Goal: Transaction & Acquisition: Purchase product/service

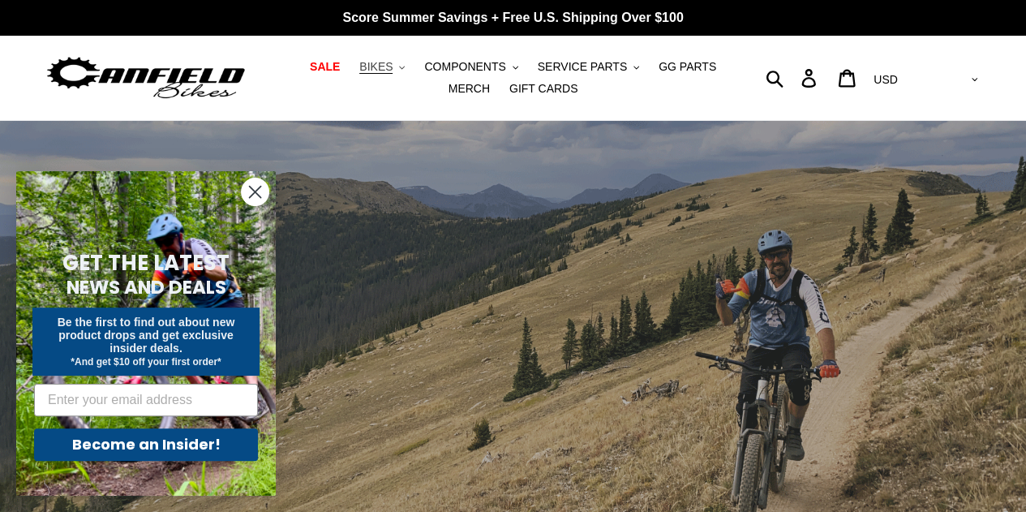
click at [378, 69] on button "BIKES .cls-1{fill:#231f20}" at bounding box center [382, 67] width 62 height 22
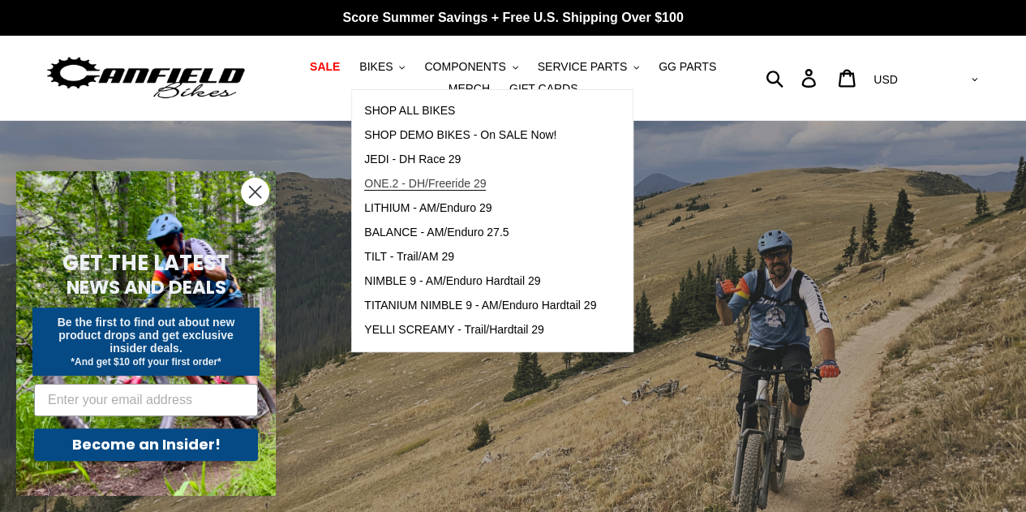
click at [436, 186] on span "ONE.2 - DH/Freeride 29" at bounding box center [425, 184] width 122 height 14
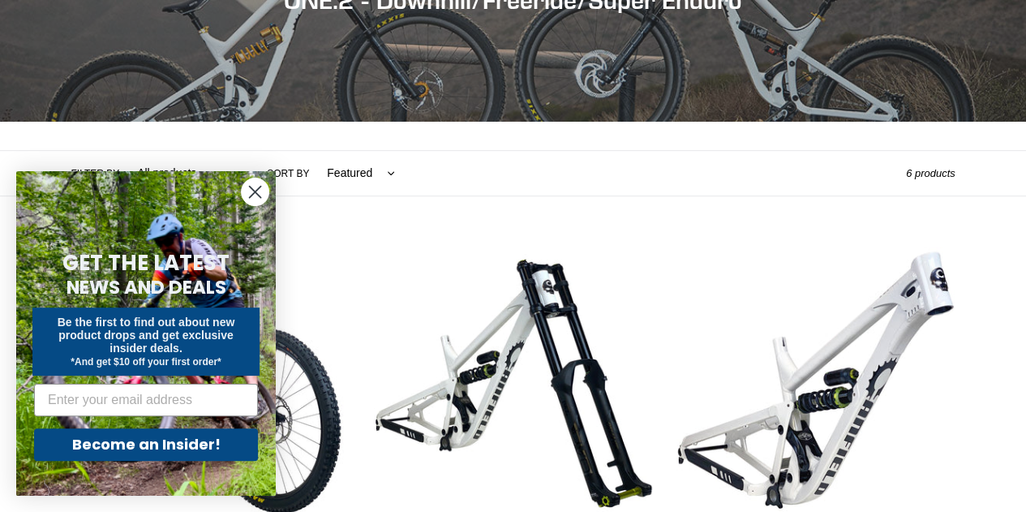
scroll to position [242, 0]
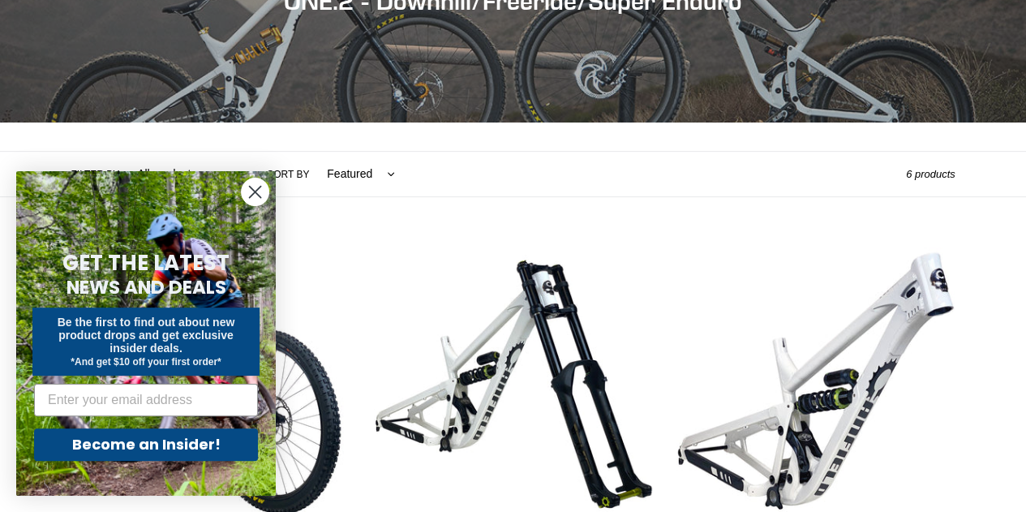
click at [254, 188] on circle "Close dialog" at bounding box center [255, 191] width 27 height 27
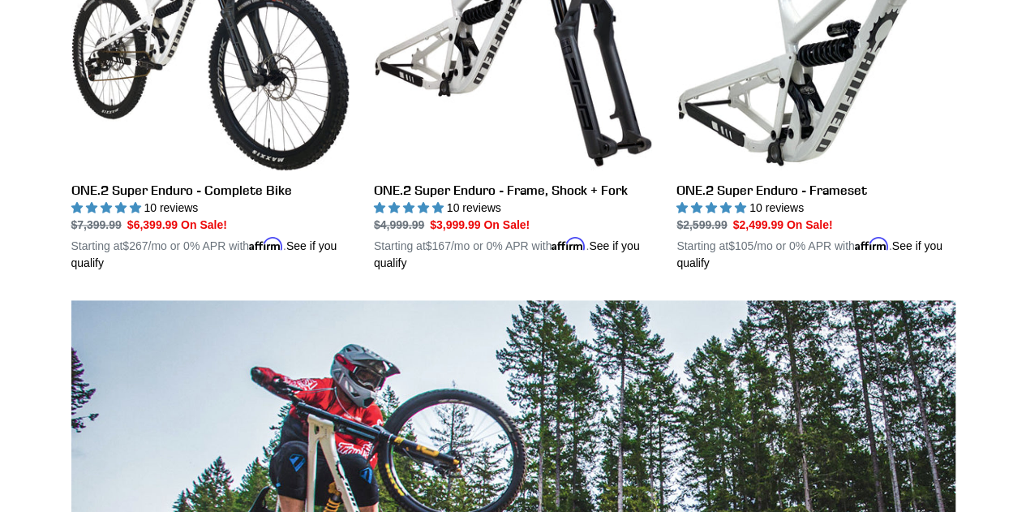
scroll to position [998, 0]
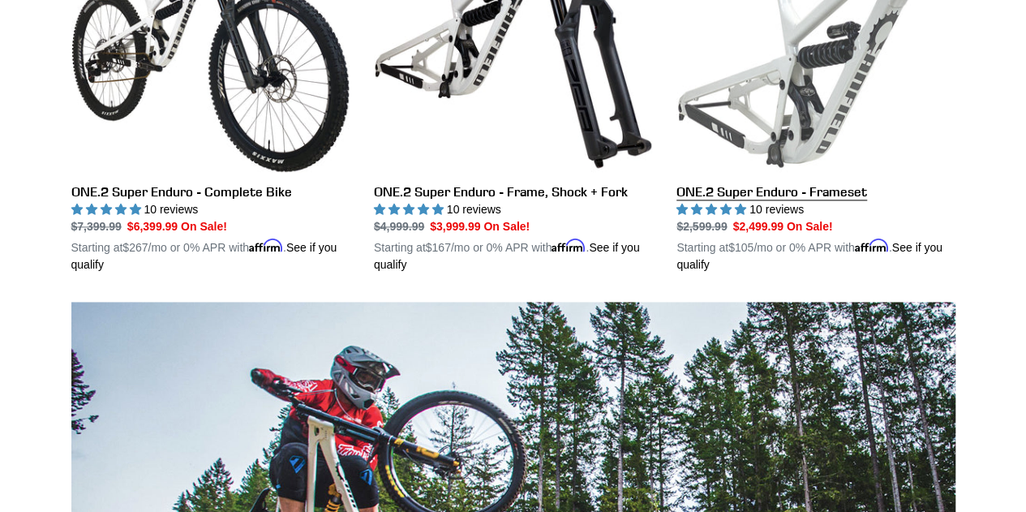
click at [852, 189] on link "ONE.2 Super Enduro - Frameset" at bounding box center [815, 84] width 278 height 380
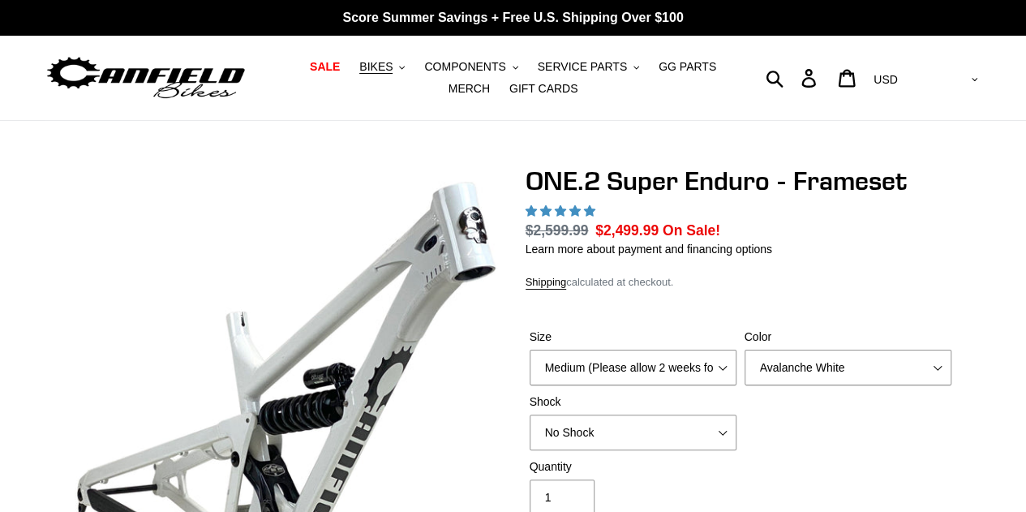
select select "highest-rating"
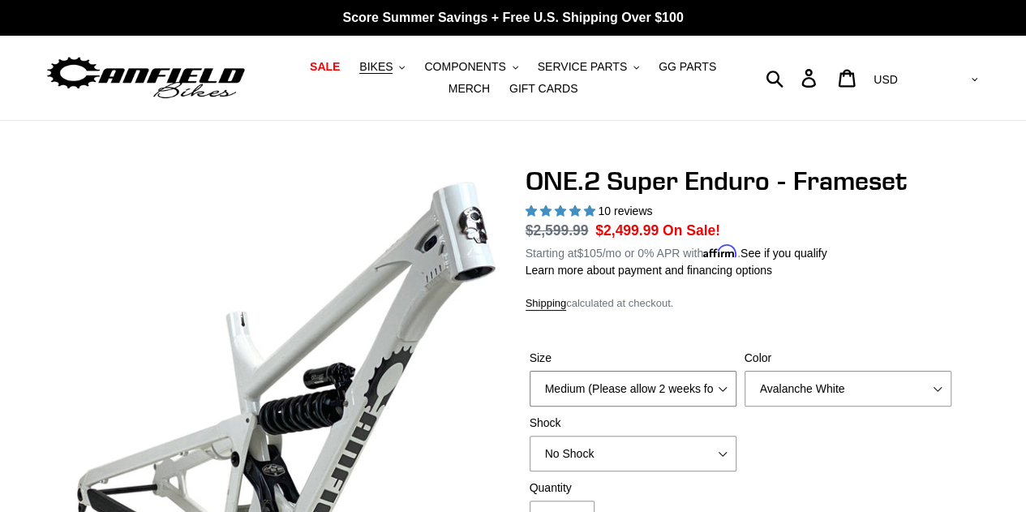
click at [723, 386] on select "Medium (Please allow 2 weeks for delivery) Large (Sold Out)" at bounding box center [633, 389] width 207 height 36
click at [874, 391] on select "Avalanche White Bentonite Grey" at bounding box center [848, 389] width 207 height 36
select select "Bentonite Grey"
click at [745, 371] on select "Avalanche White Bentonite Grey" at bounding box center [848, 389] width 207 height 36
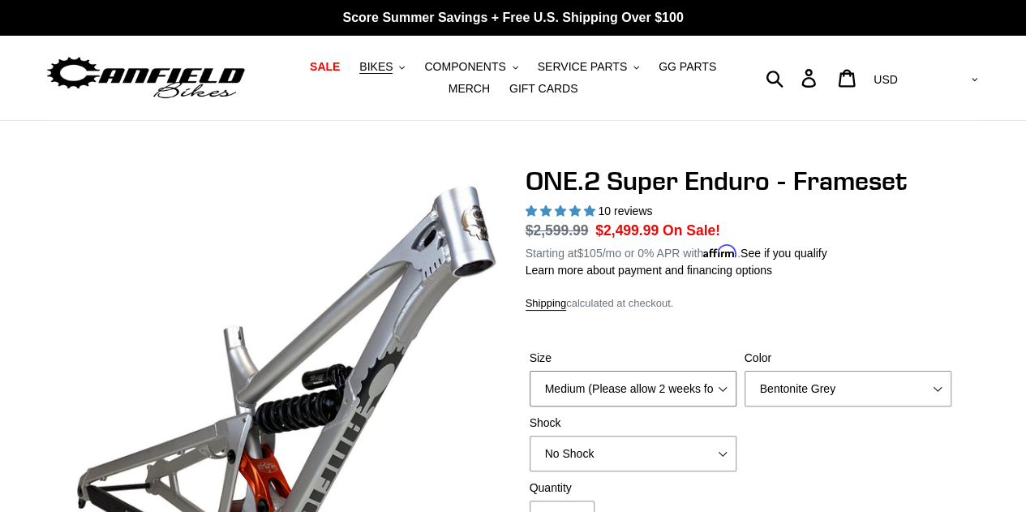
click at [728, 384] on select "Medium (Please allow 2 weeks for delivery) Large (Sold Out)" at bounding box center [633, 389] width 207 height 36
click at [799, 440] on div "Size Medium (Please allow 2 weeks for delivery) Large (Sold Out) Color Avalanch…" at bounding box center [741, 415] width 430 height 130
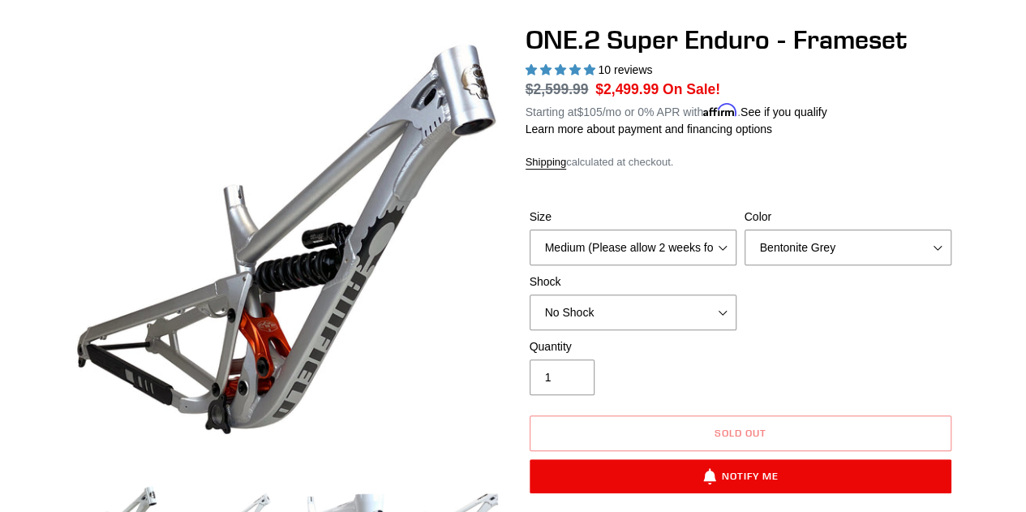
scroll to position [295, 0]
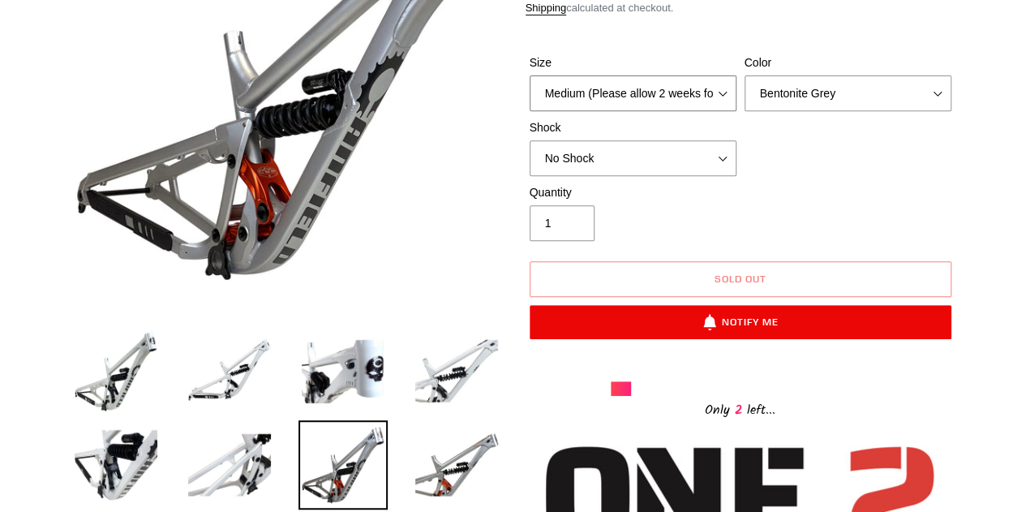
click at [721, 97] on select "Medium (Please allow 2 weeks for delivery) Large (Sold Out)" at bounding box center [633, 93] width 207 height 36
select select "Large (Sold Out)"
click at [530, 75] on select "Medium (Please allow 2 weeks for delivery) Large (Sold Out)" at bounding box center [633, 93] width 207 height 36
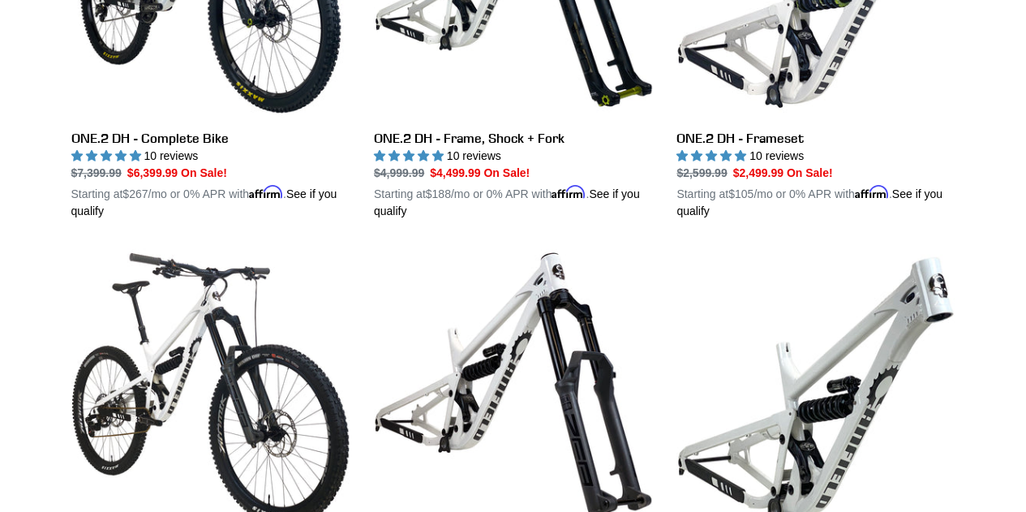
scroll to position [642, 0]
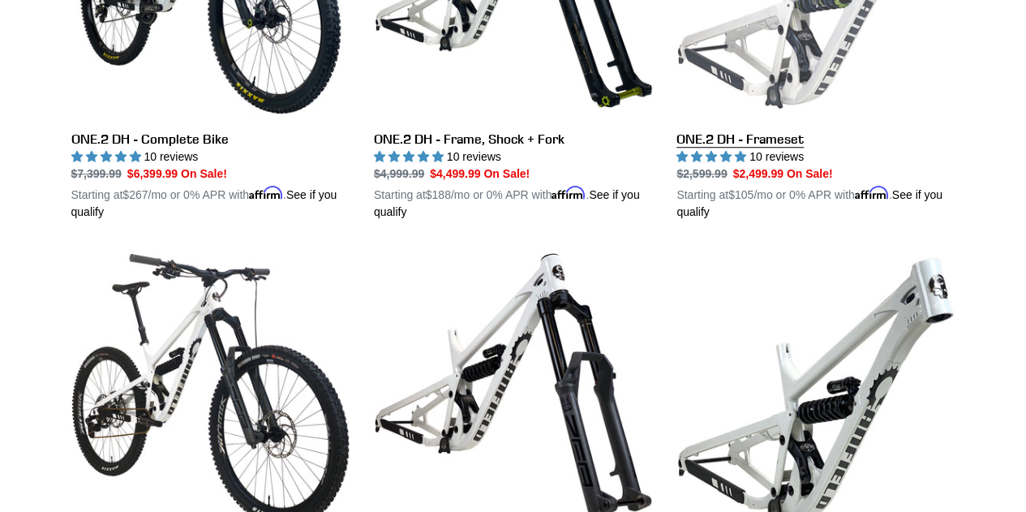
click at [792, 145] on link "ONE.2 DH - Frameset" at bounding box center [815, 31] width 278 height 380
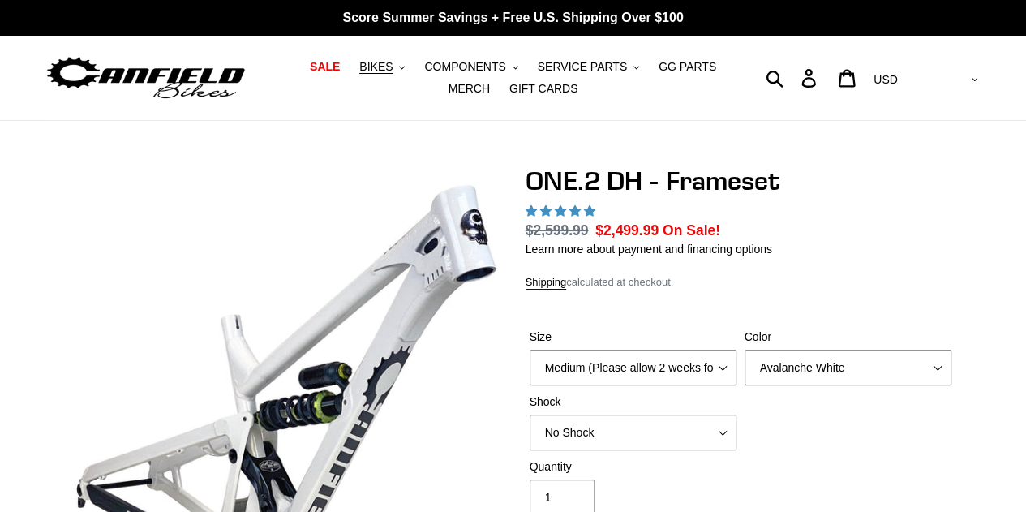
select select "highest-rating"
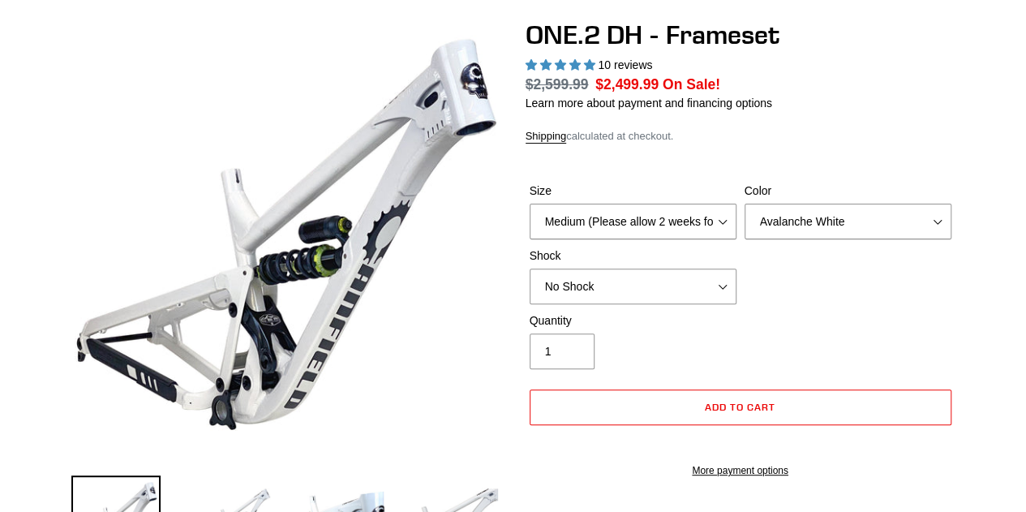
scroll to position [154, 0]
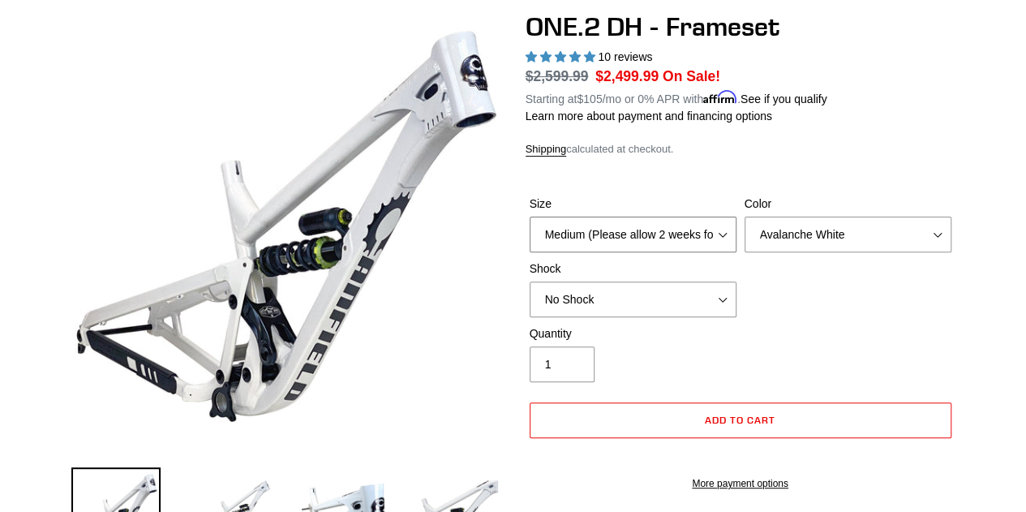
click at [723, 241] on select "Medium (Please allow 2 weeks for delivery) Large (Sold Out)" at bounding box center [633, 235] width 207 height 36
click at [647, 307] on select "No Shock Fox DHX2 Coil RockShox Vivid Coil EXT Storia LOK V3 (Custom Order)" at bounding box center [633, 299] width 207 height 36
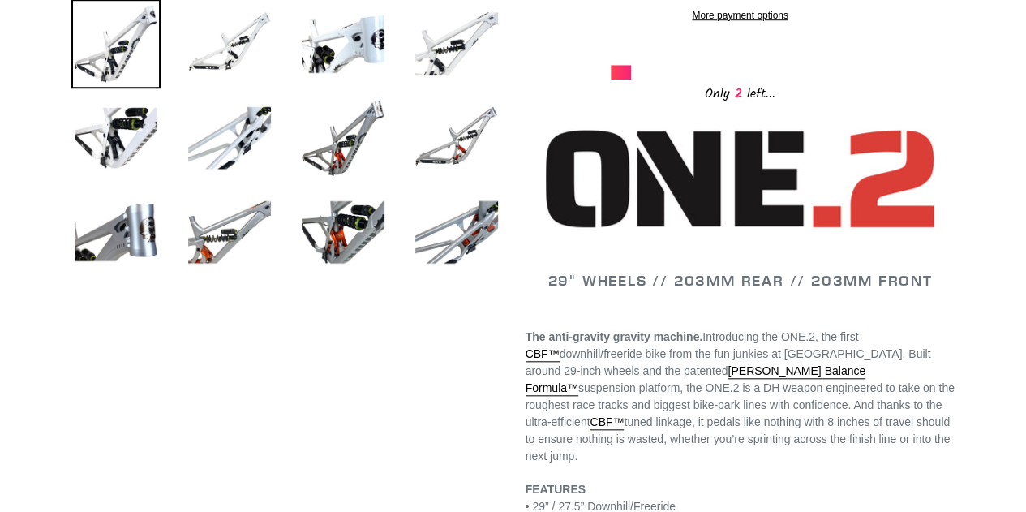
scroll to position [621, 0]
